Goal: Transaction & Acquisition: Purchase product/service

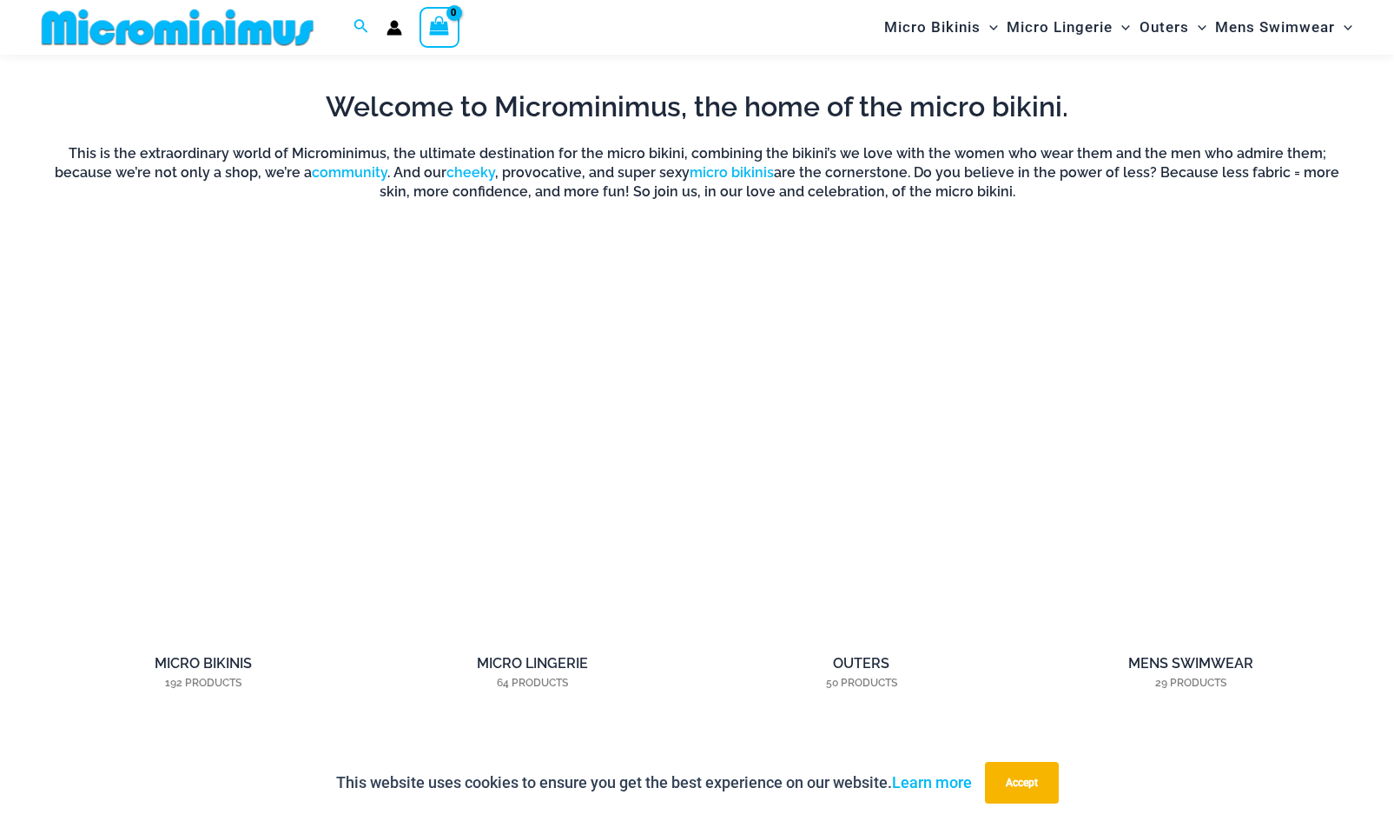
scroll to position [1201, 0]
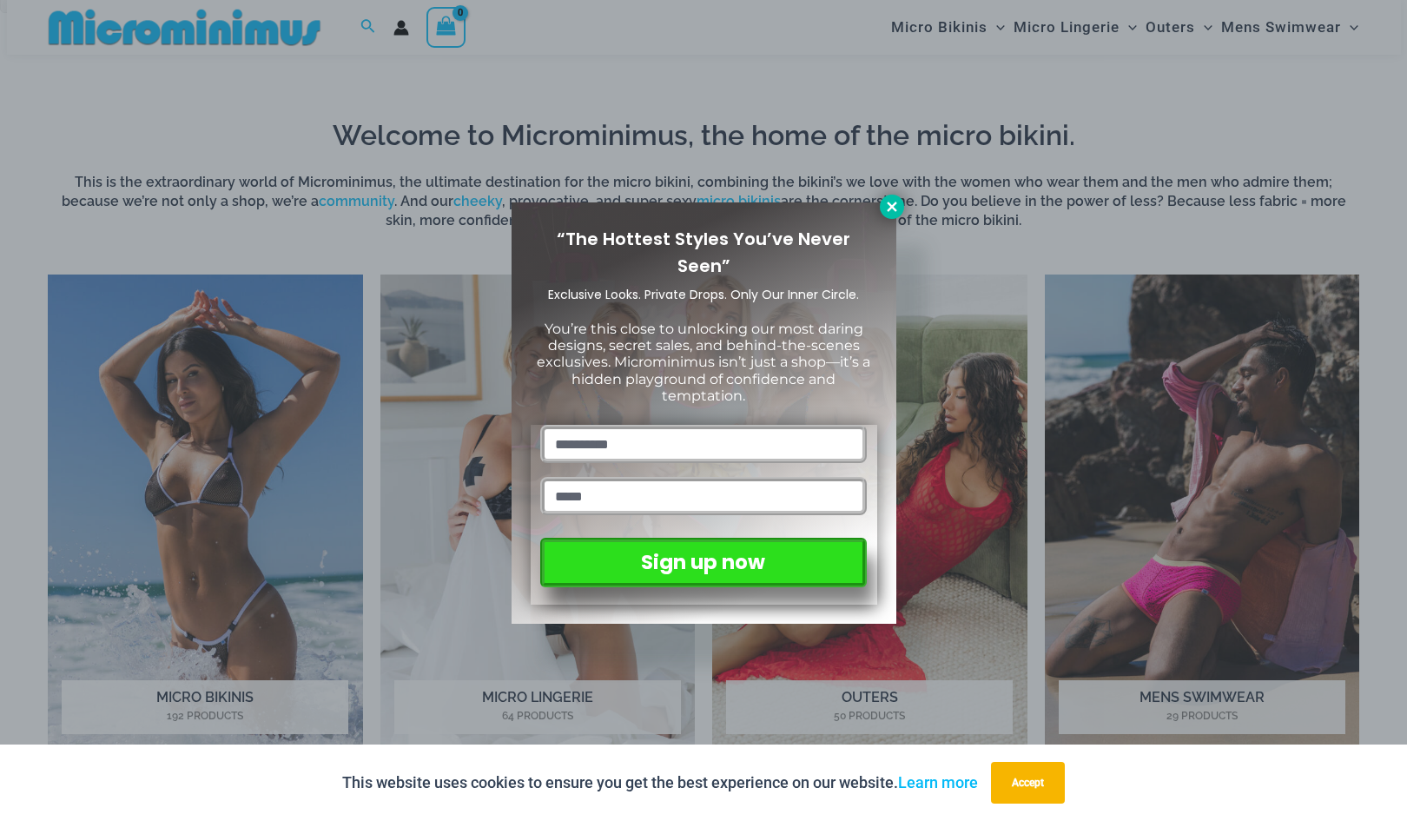
click at [886, 208] on icon at bounding box center [892, 207] width 16 height 16
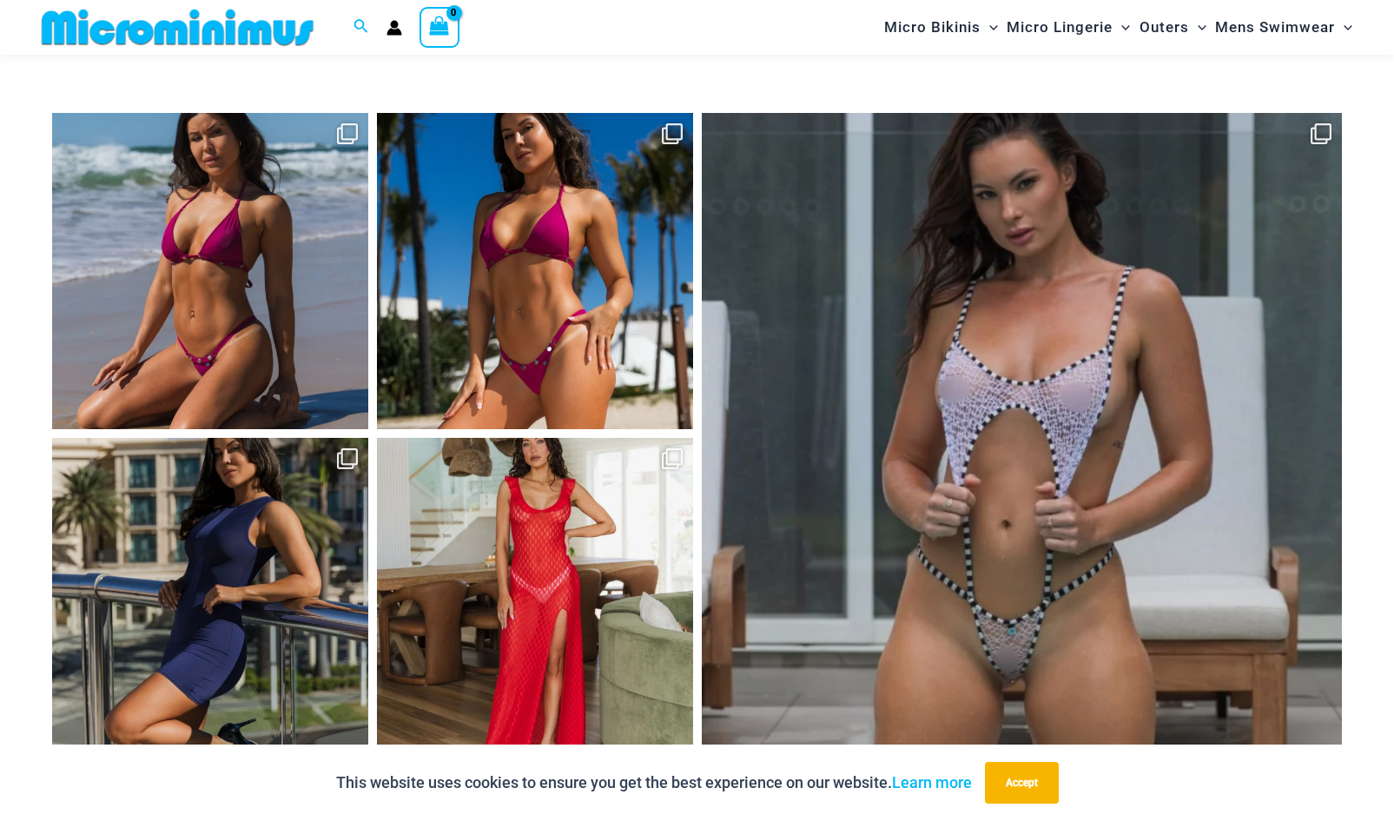
scroll to position [7734, 0]
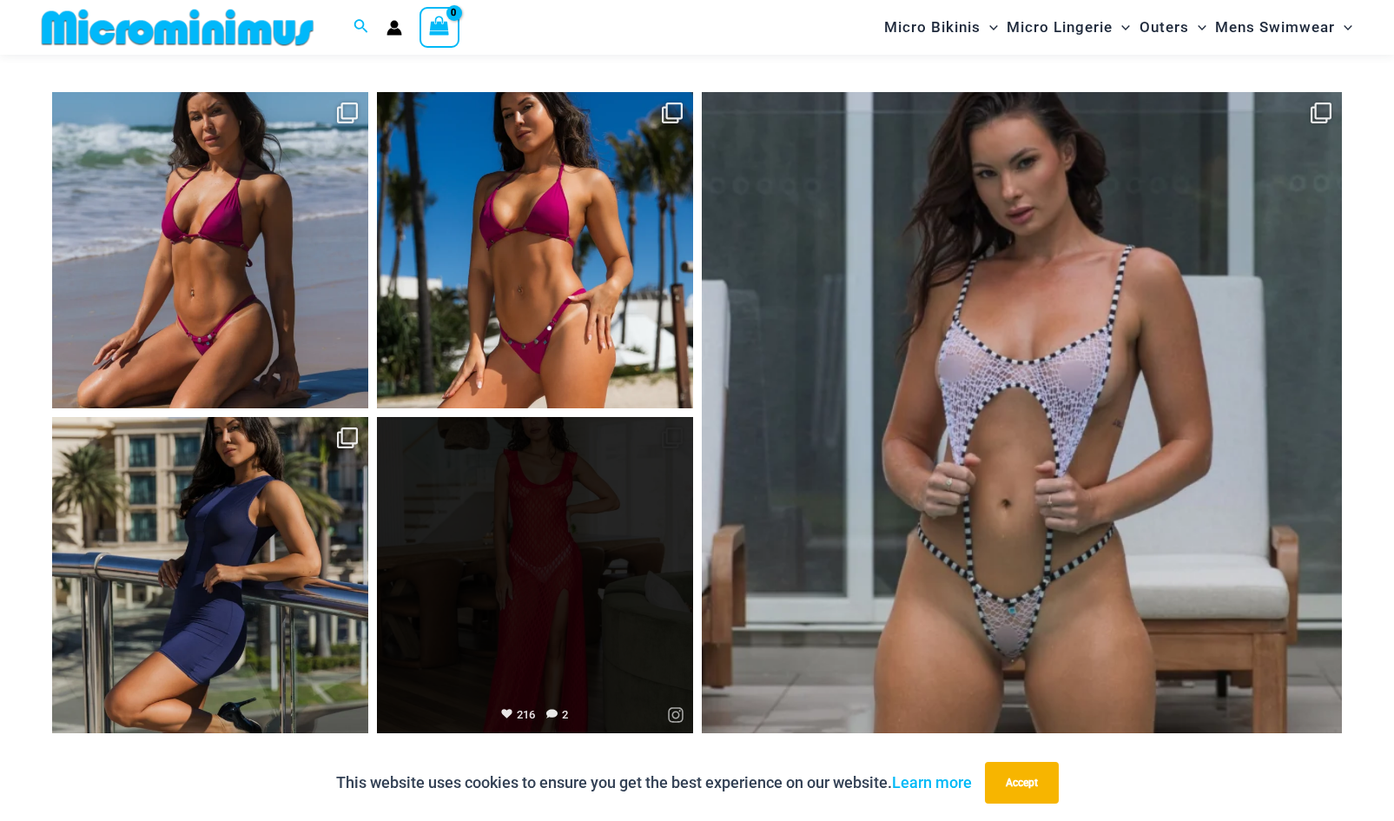
click at [544, 668] on link "Open" at bounding box center [535, 575] width 316 height 316
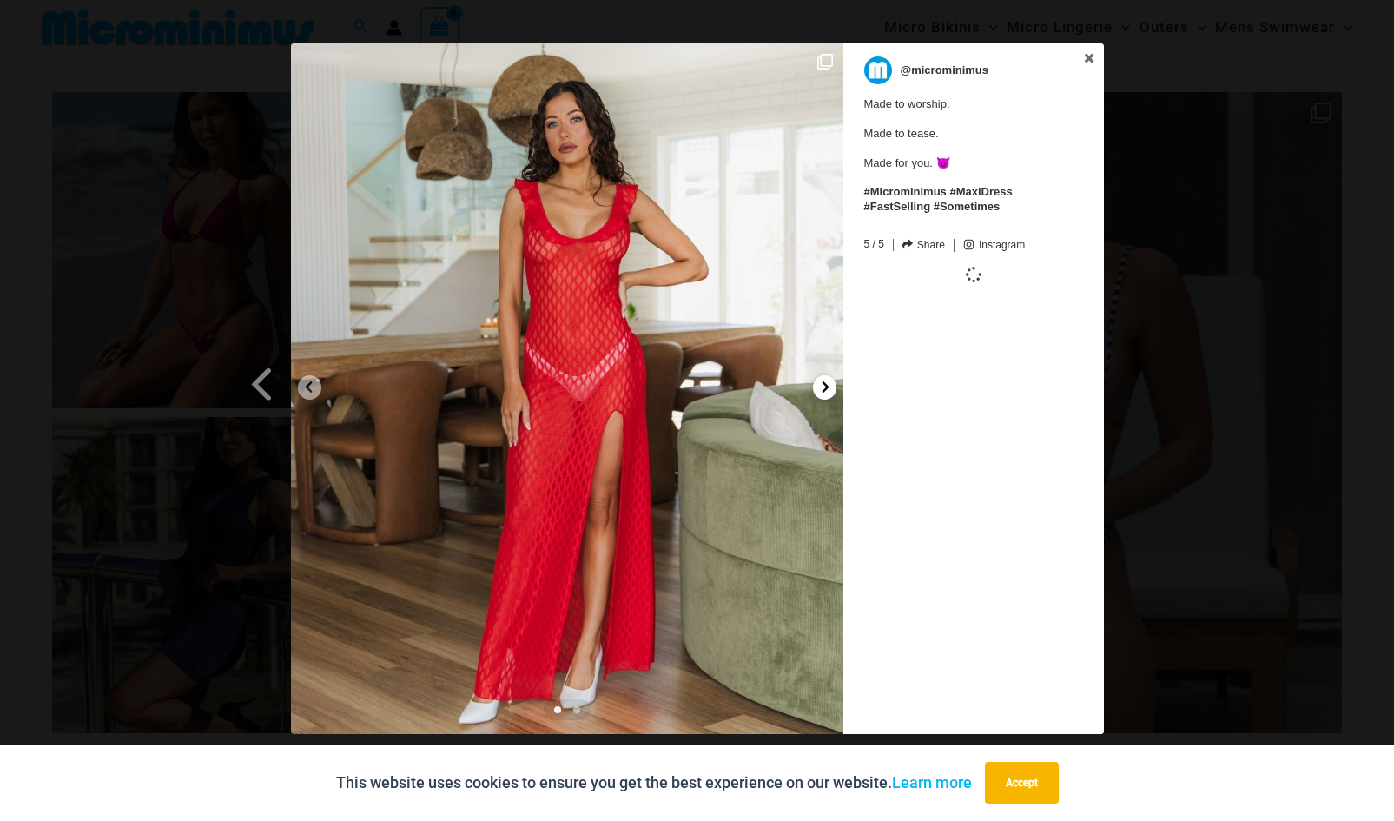
click at [812, 390] on img at bounding box center [567, 388] width 552 height 690
click at [821, 391] on icon at bounding box center [825, 386] width 13 height 13
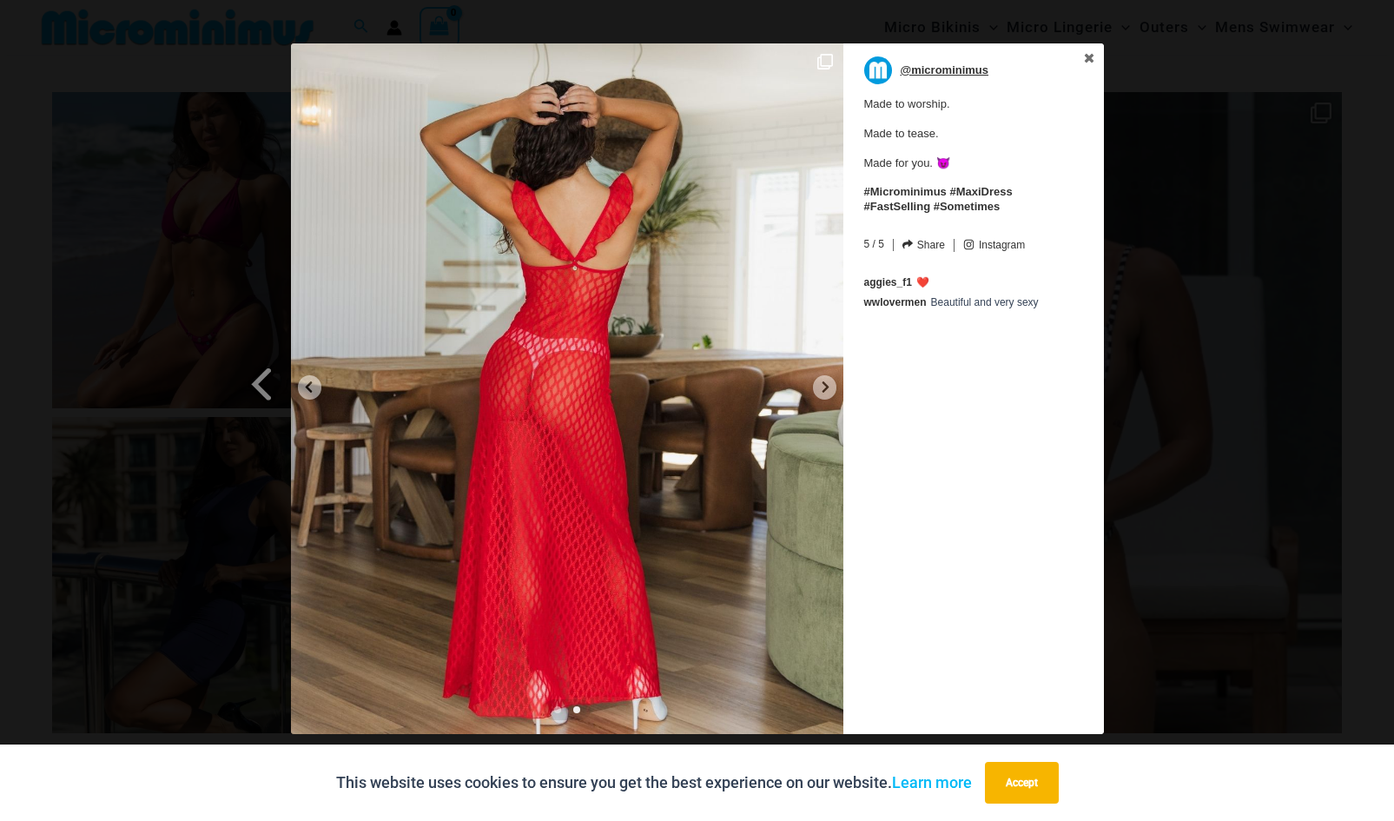
click at [956, 69] on p "@microminimus" at bounding box center [944, 70] width 89 height 28
click at [1295, 334] on div "Previous Slide Next Slide @microminimus Made to worship. Made to tease. Made fo…" at bounding box center [697, 390] width 1394 height 695
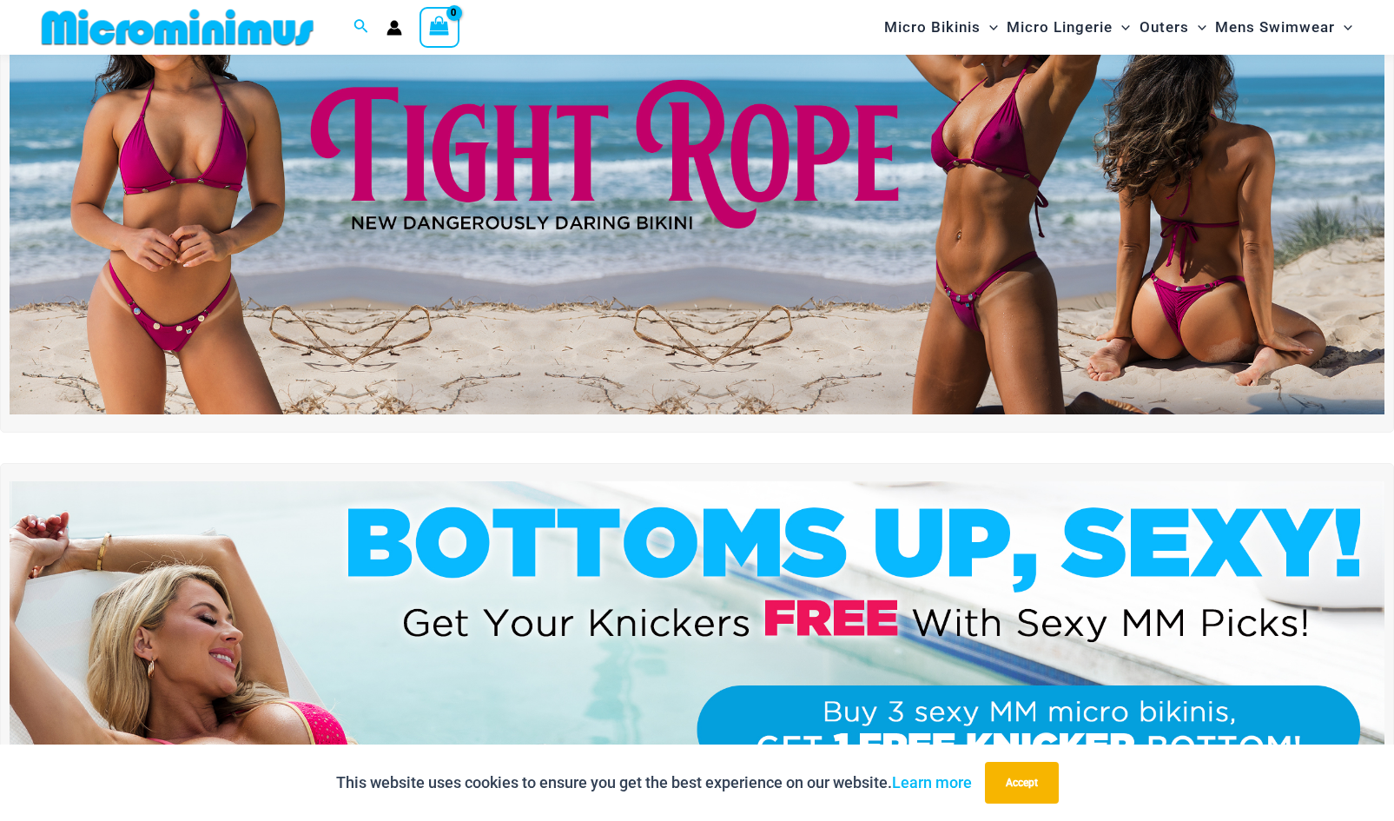
scroll to position [0, 0]
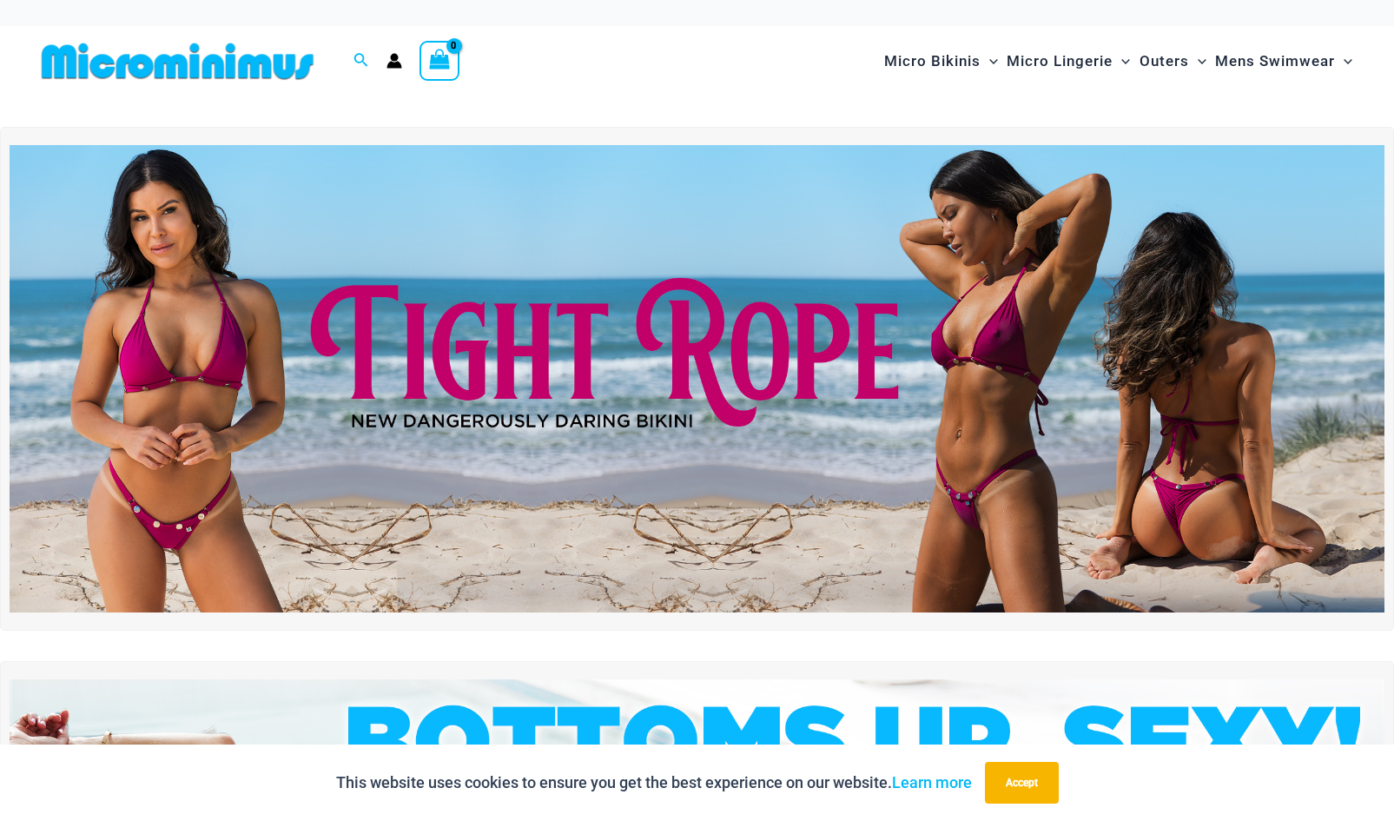
click at [172, 63] on img at bounding box center [178, 61] width 286 height 39
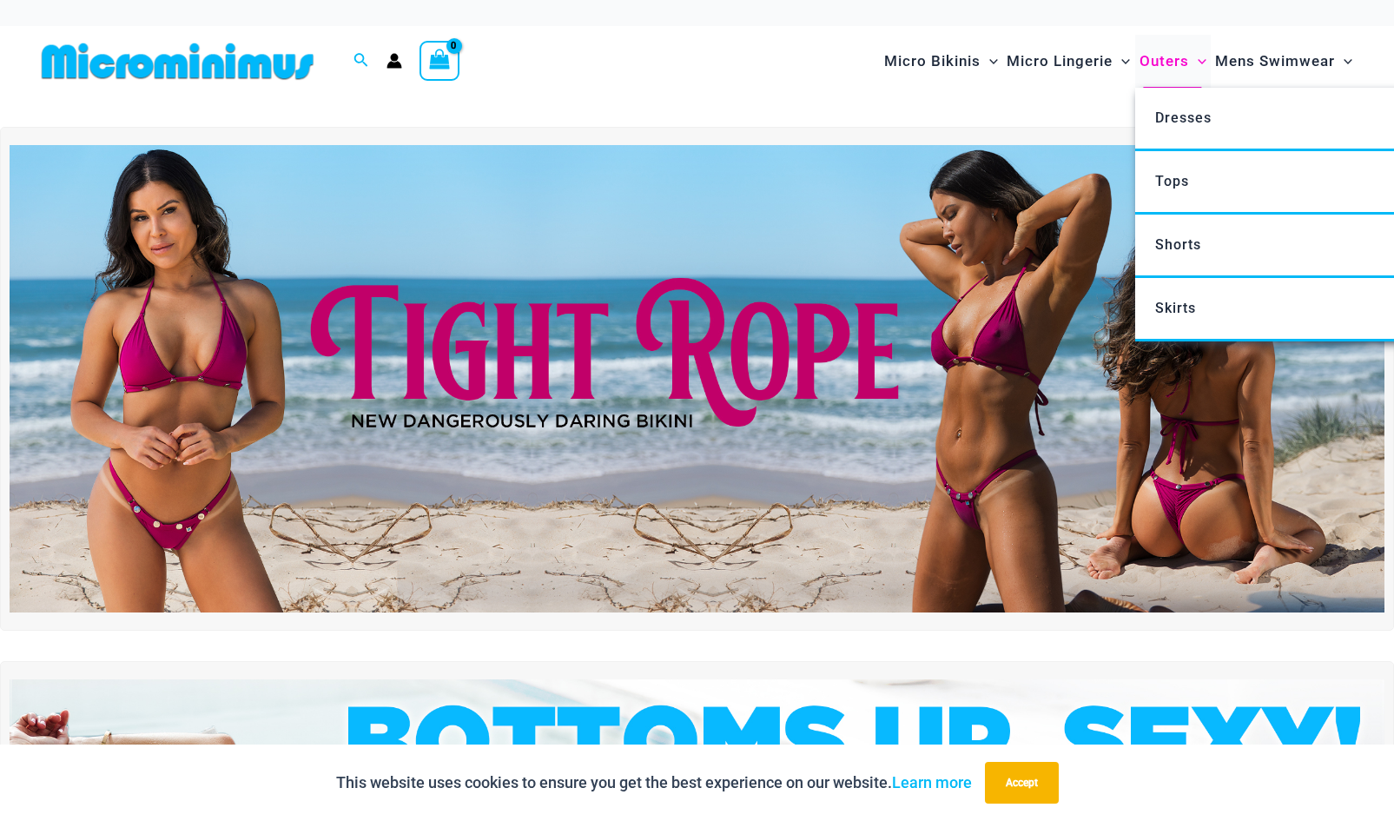
click at [1148, 70] on span "Outers" at bounding box center [1163, 61] width 49 height 44
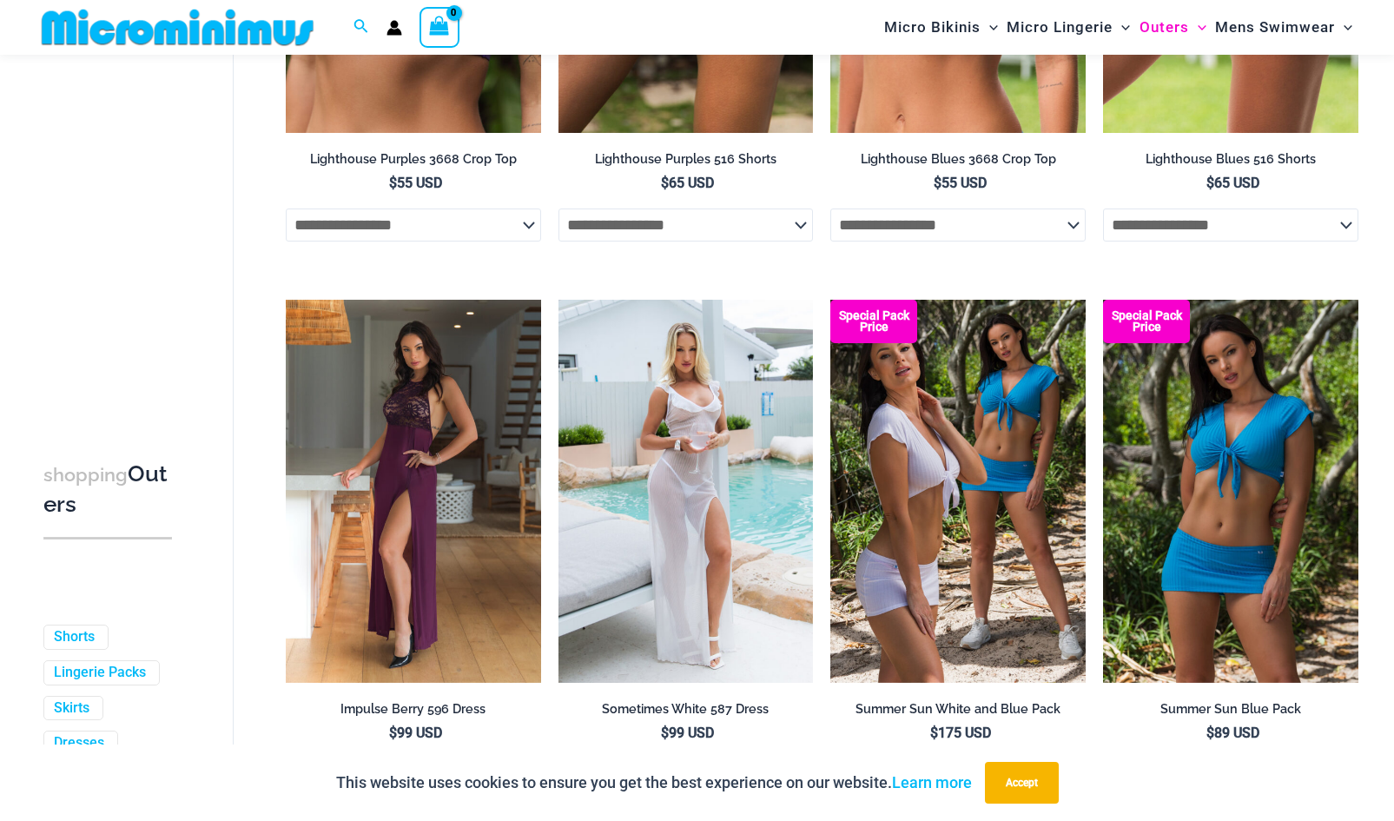
scroll to position [3371, 0]
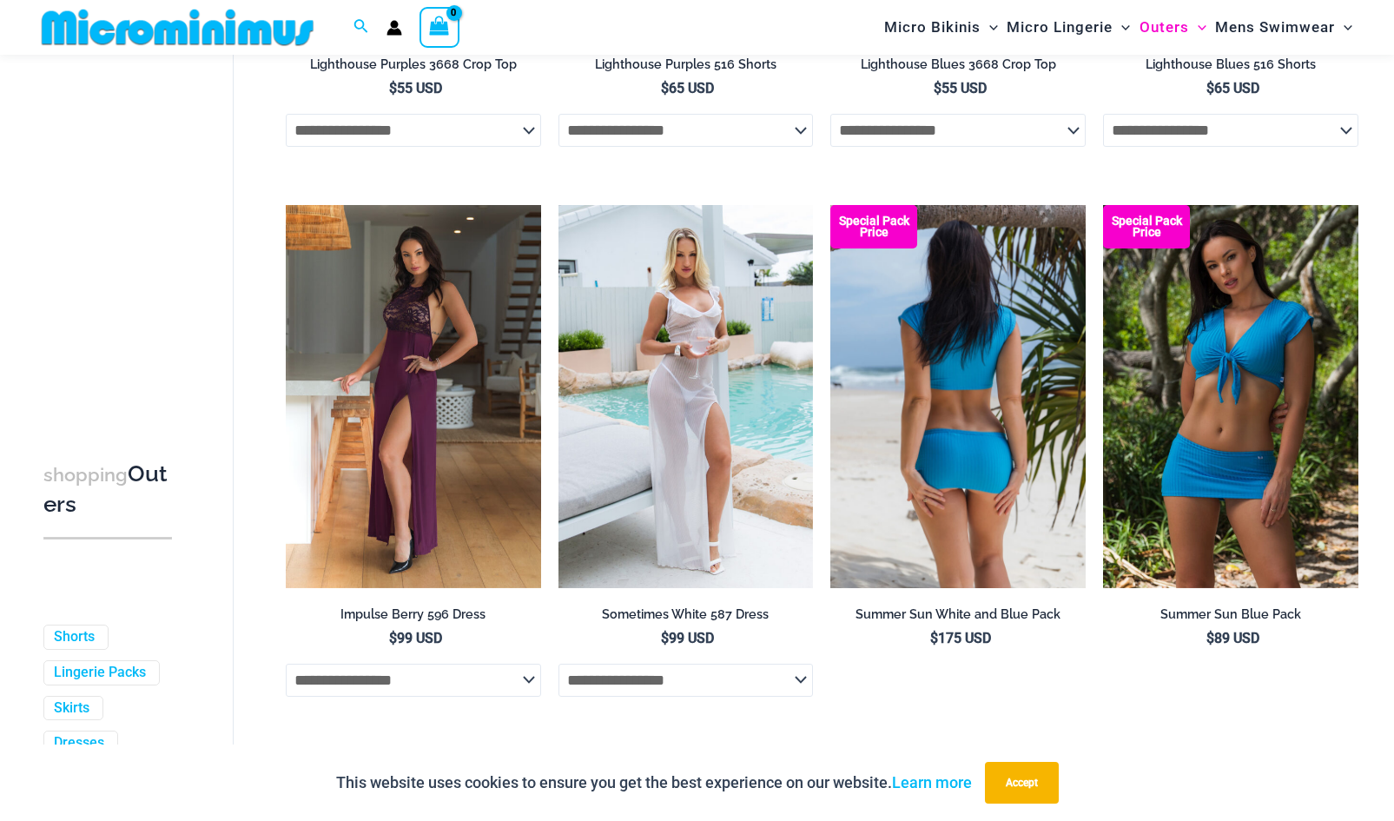
click at [980, 294] on img at bounding box center [957, 396] width 255 height 383
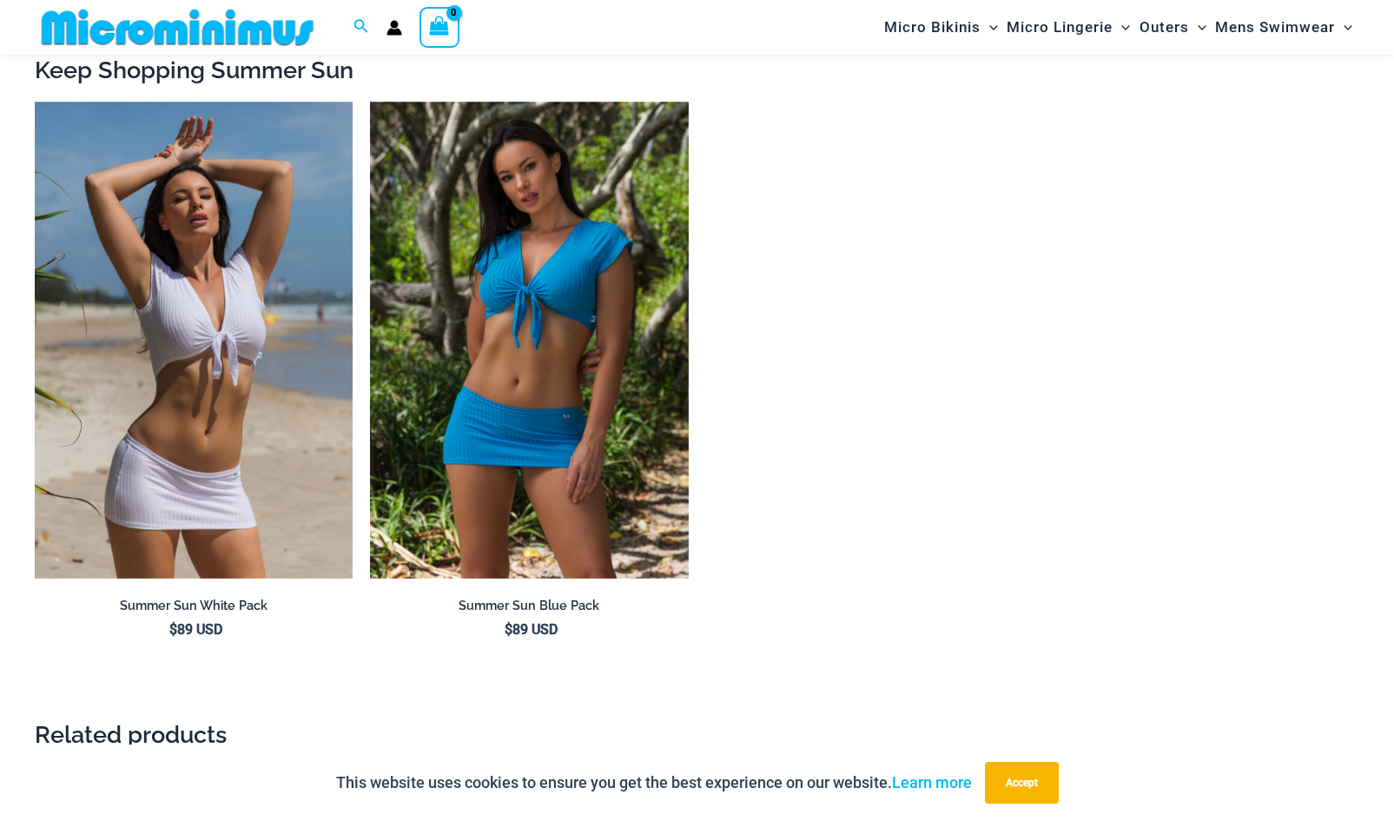
scroll to position [2763, 0]
